Goal: Information Seeking & Learning: Learn about a topic

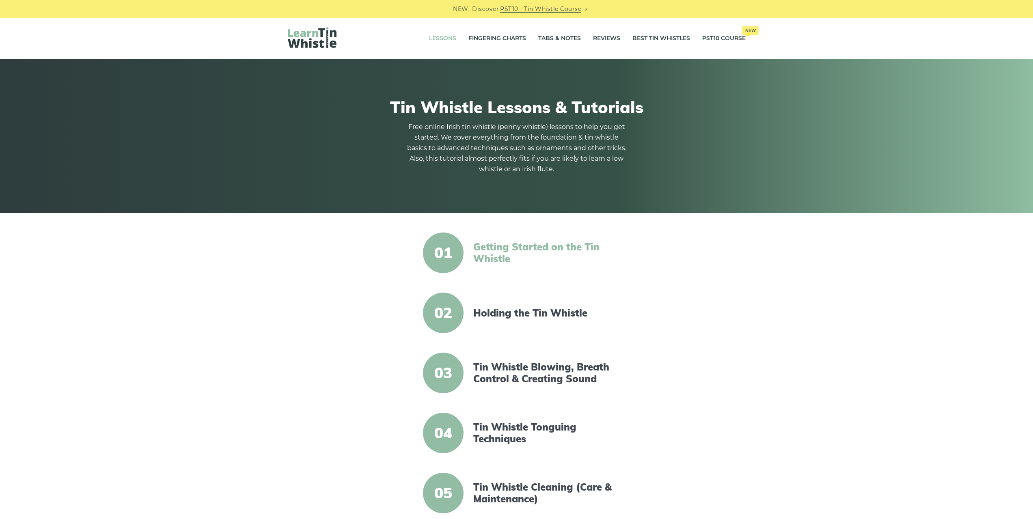
click at [539, 244] on link "Getting Started on the Tin Whistle" at bounding box center [543, 253] width 140 height 24
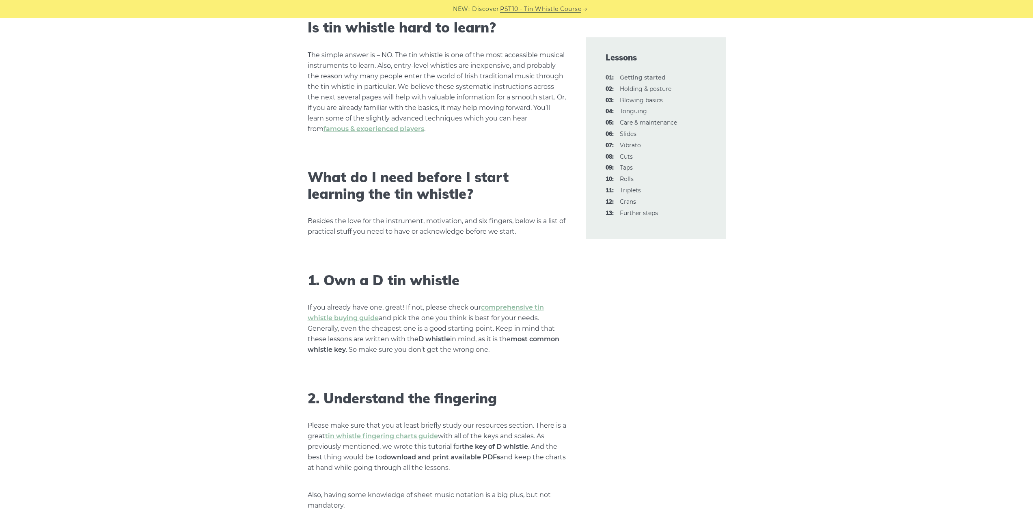
scroll to position [365, 0]
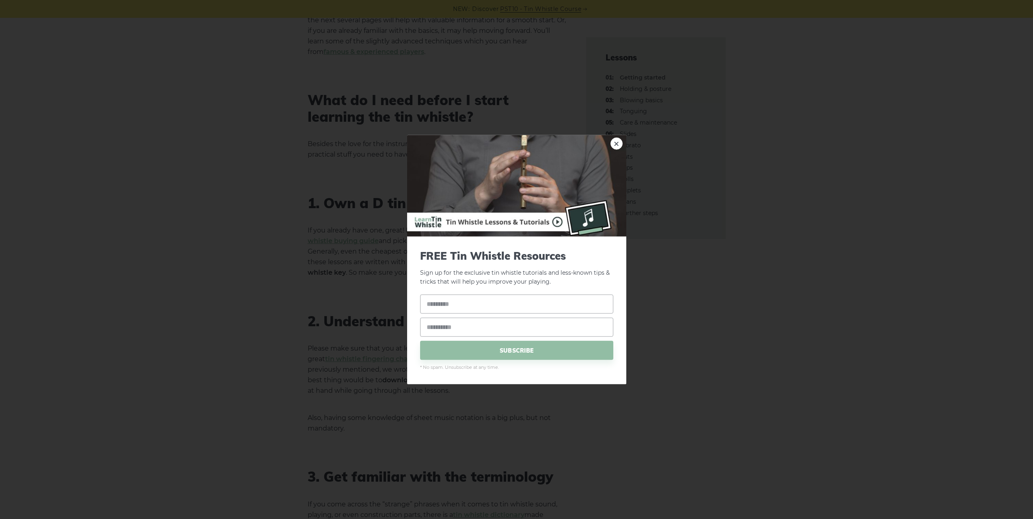
drag, startPoint x: 292, startPoint y: 204, endPoint x: 350, endPoint y: 197, distance: 58.1
click at [292, 204] on div "× FREE Tin Whistle Resources Sign up for the exclusive tin whistle tutorials an…" at bounding box center [516, 259] width 1033 height 519
click at [622, 145] on link "×" at bounding box center [617, 143] width 12 height 12
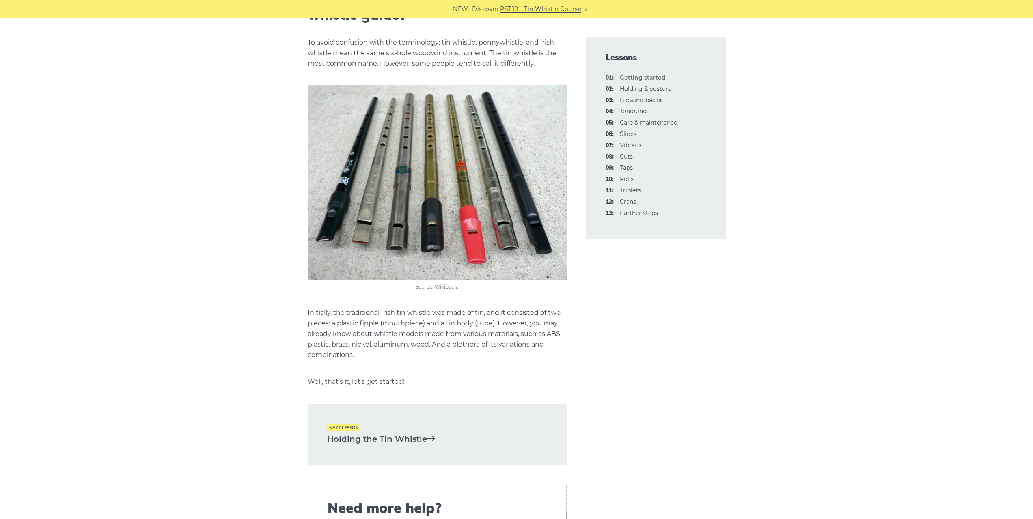
scroll to position [1665, 0]
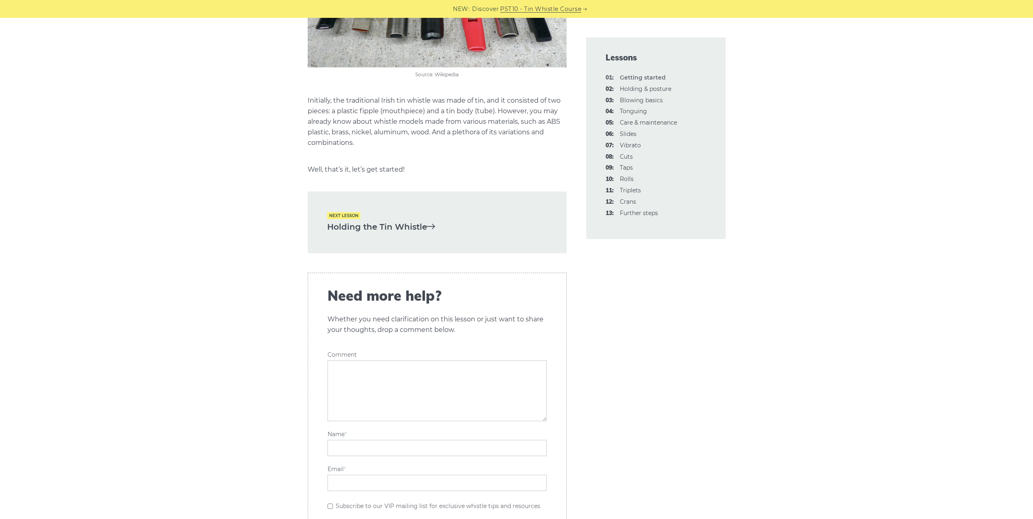
click at [375, 220] on link "Holding the Tin Whistle" at bounding box center [437, 226] width 220 height 13
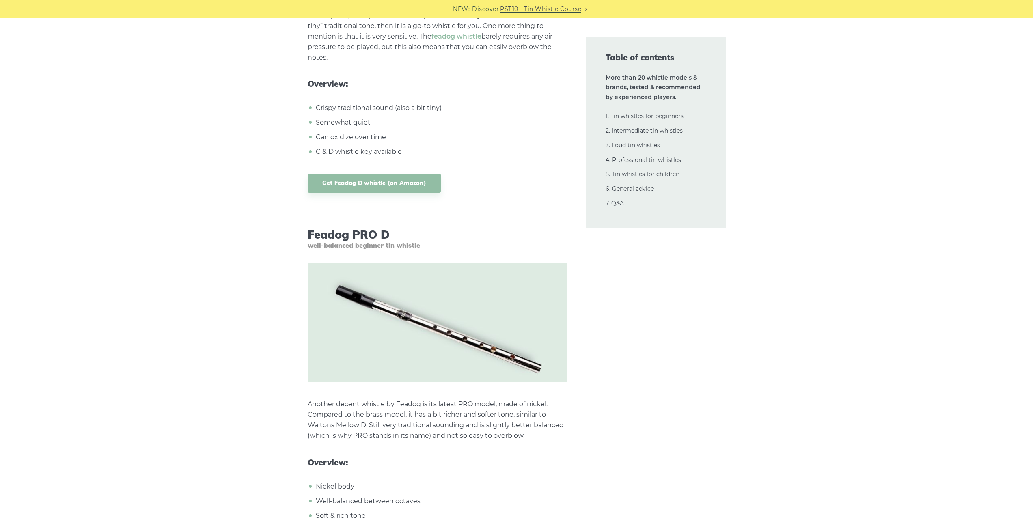
scroll to position [2192, 0]
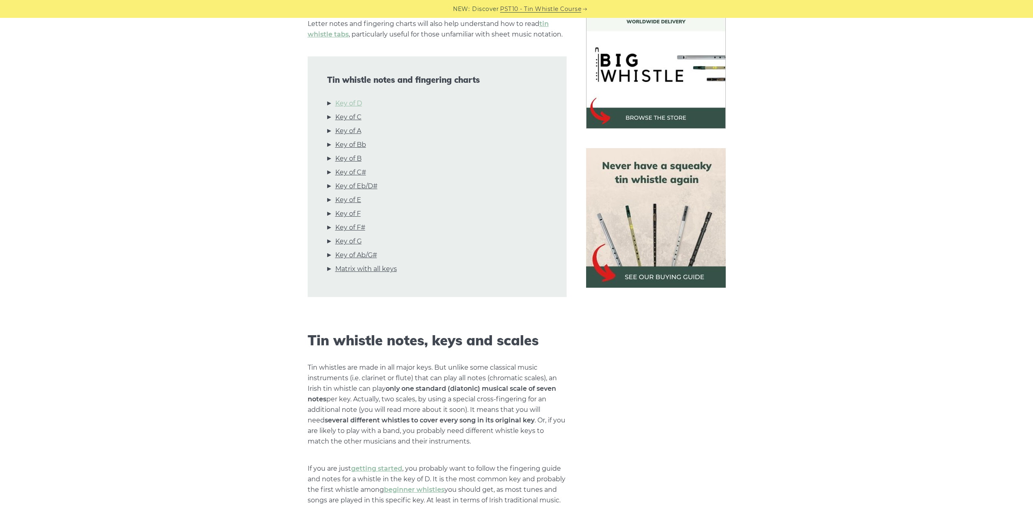
click at [349, 105] on link "Key of D" at bounding box center [348, 103] width 27 height 11
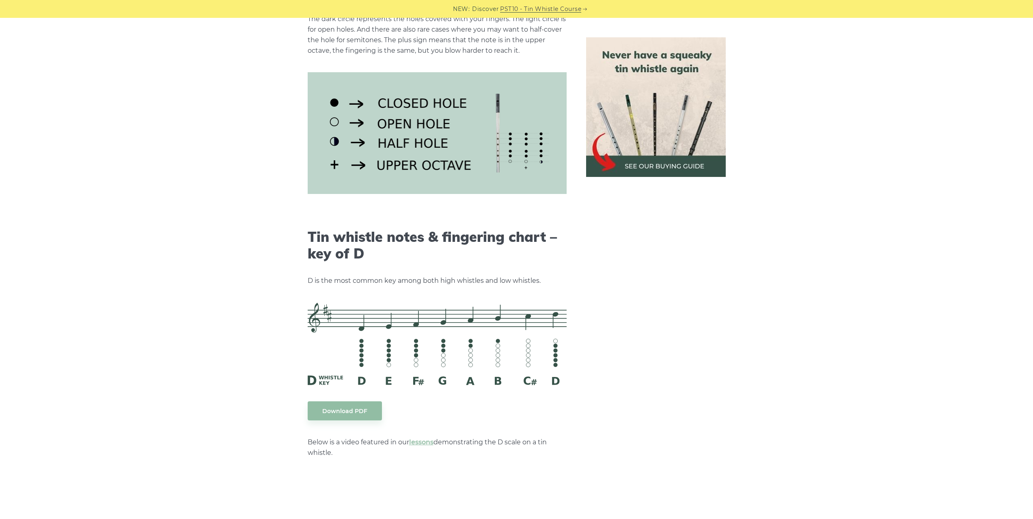
scroll to position [981, 0]
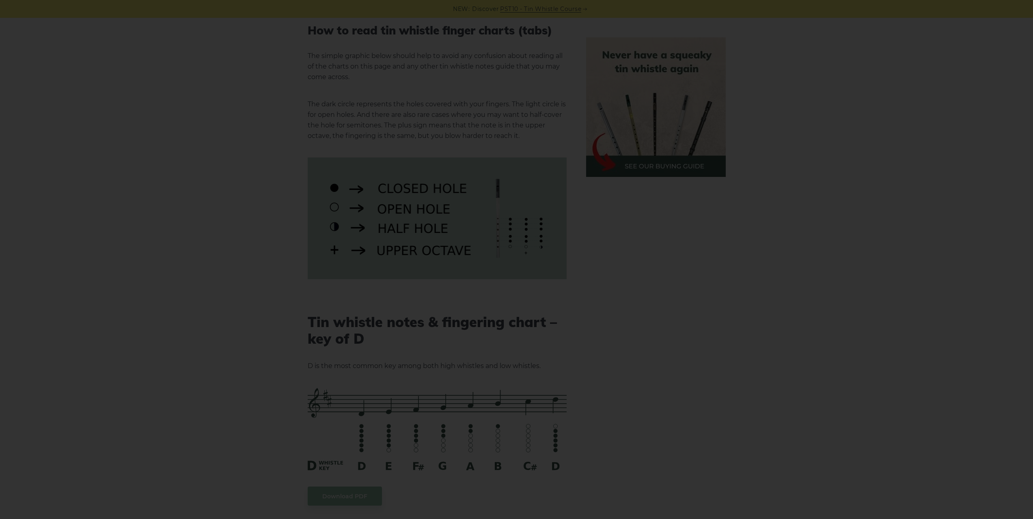
click at [263, 239] on div "×" at bounding box center [516, 259] width 1033 height 519
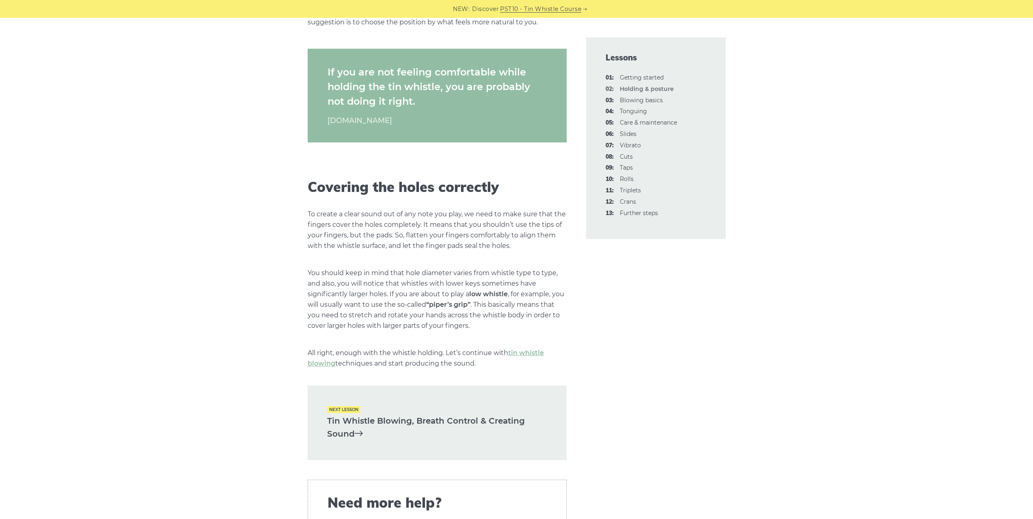
scroll to position [1137, 0]
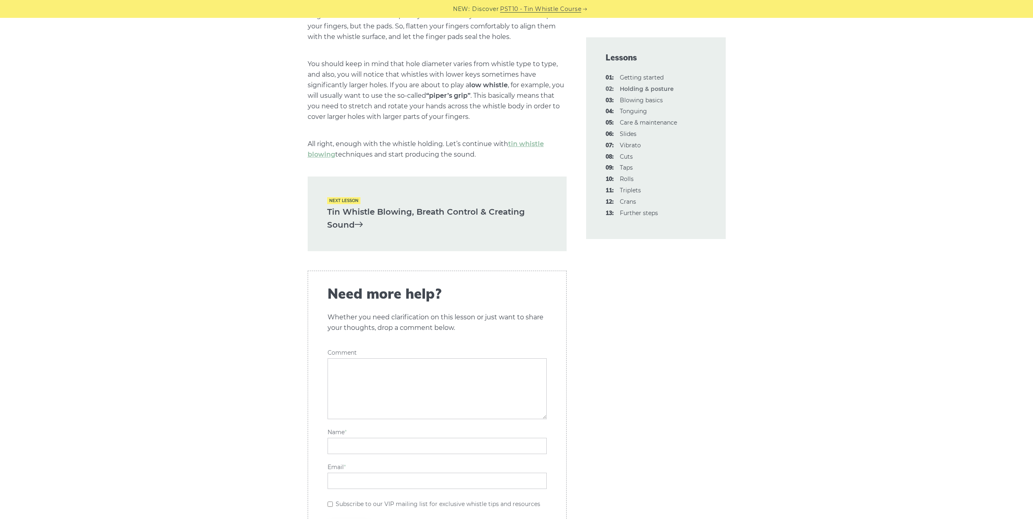
click at [391, 212] on link "Tin Whistle Blowing, Breath Control & Creating Sound" at bounding box center [437, 218] width 220 height 26
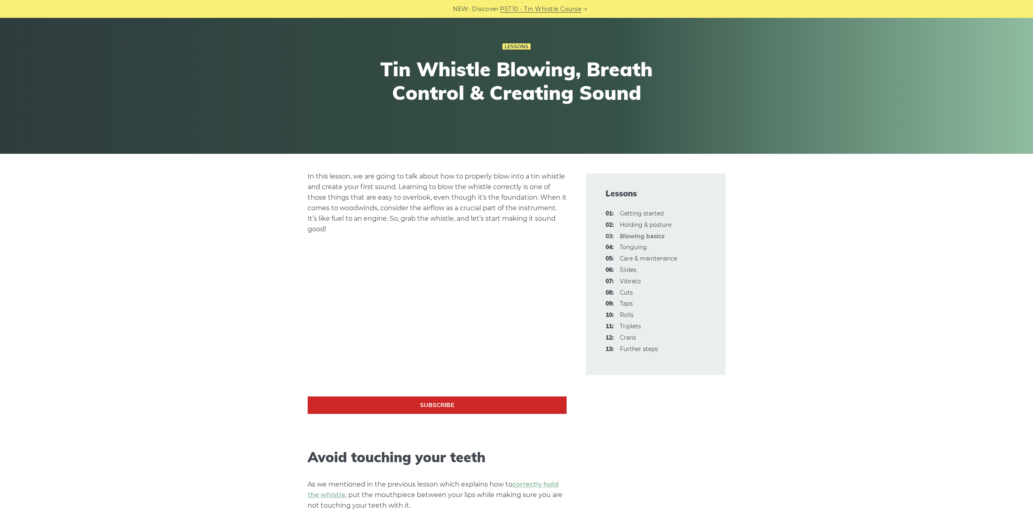
scroll to position [122, 0]
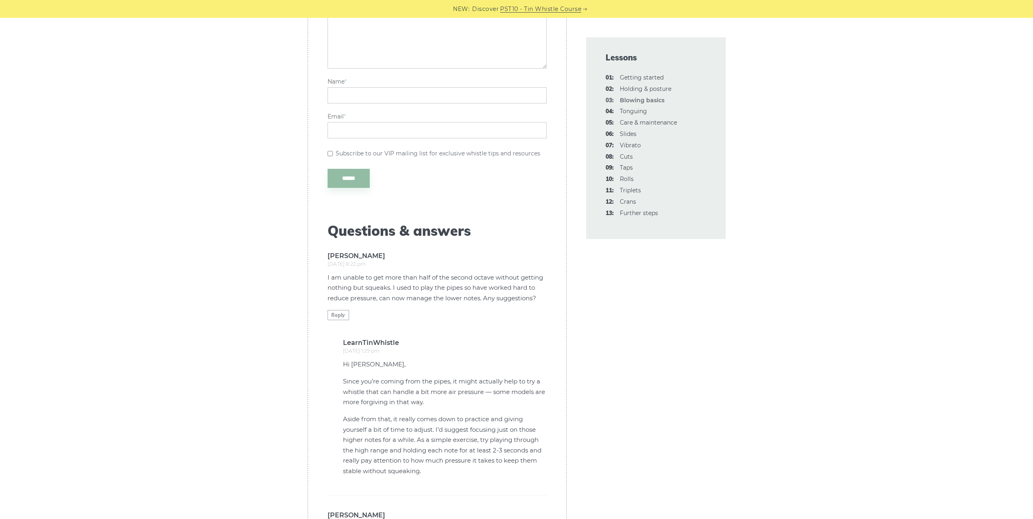
scroll to position [1949, 0]
